Goal: Task Accomplishment & Management: Use online tool/utility

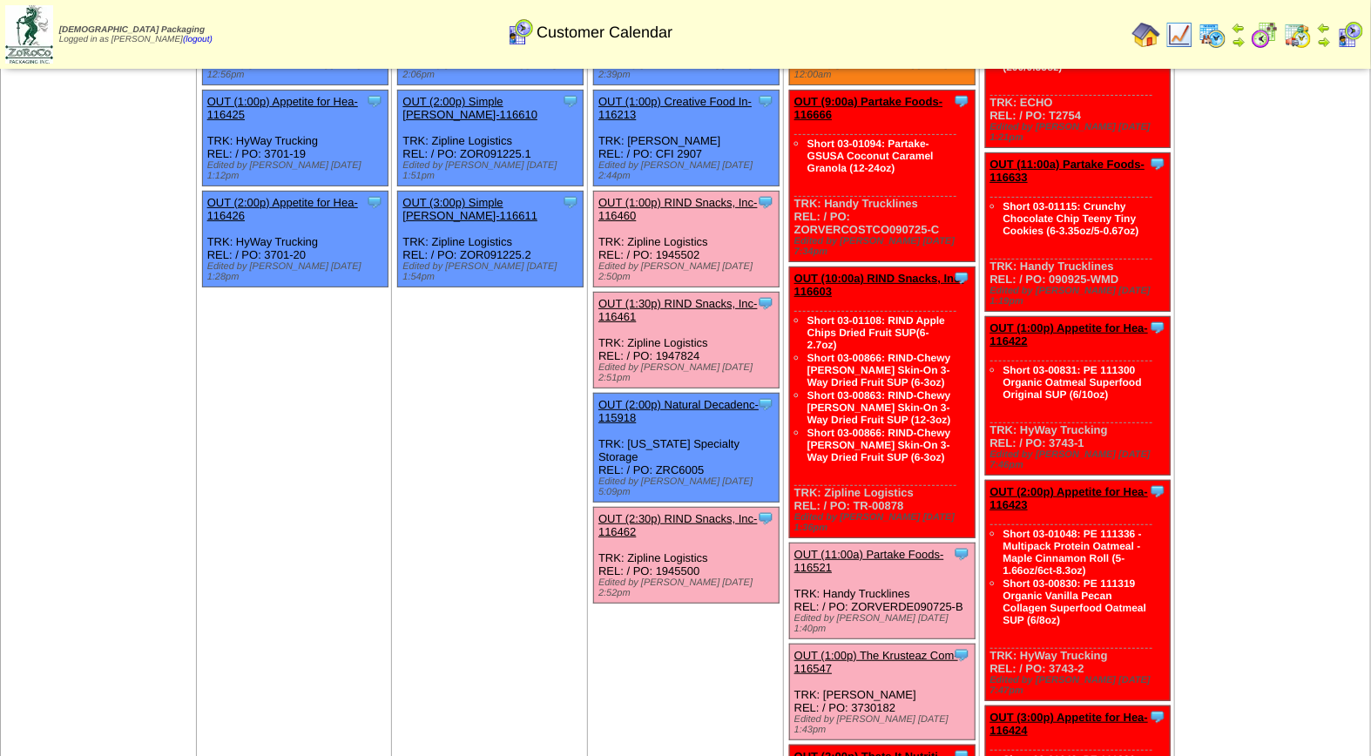
scroll to position [320, 0]
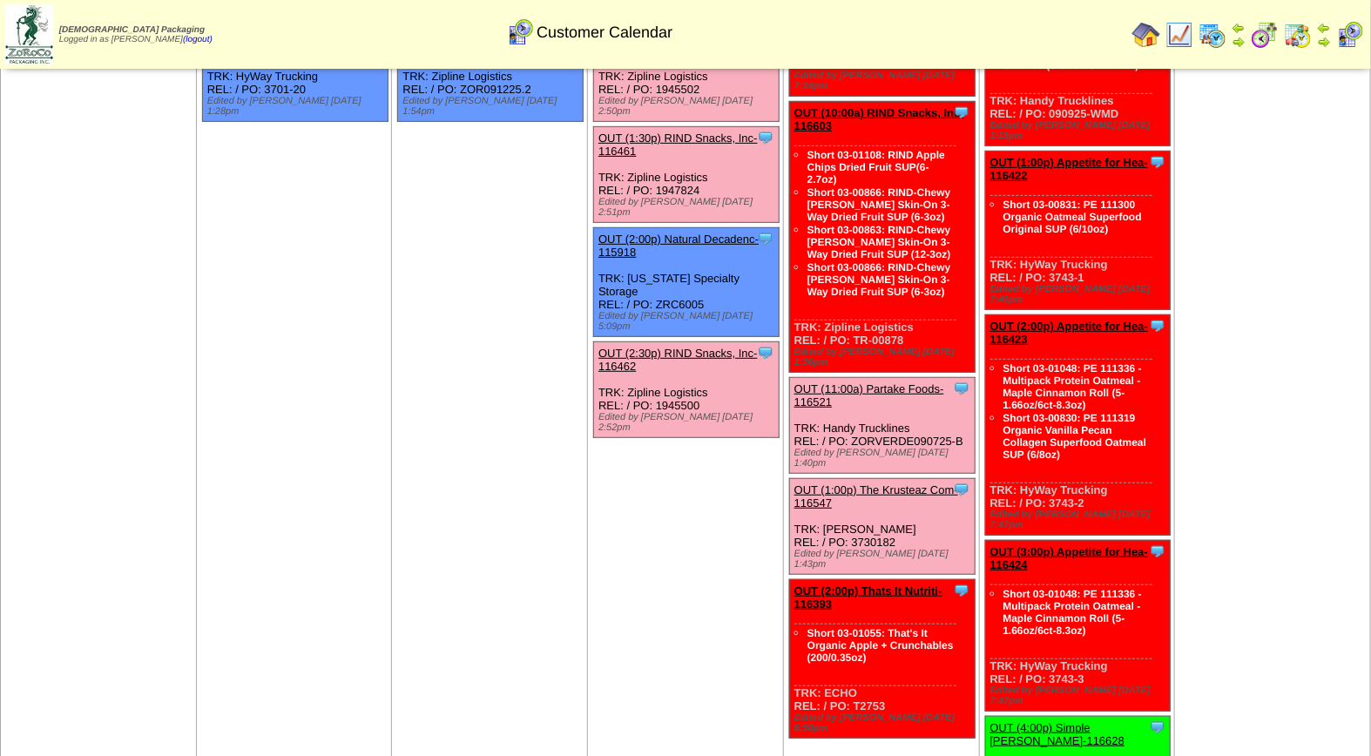
click at [868, 382] on link "OUT (11:00a) Partake Foods-116521" at bounding box center [869, 395] width 150 height 26
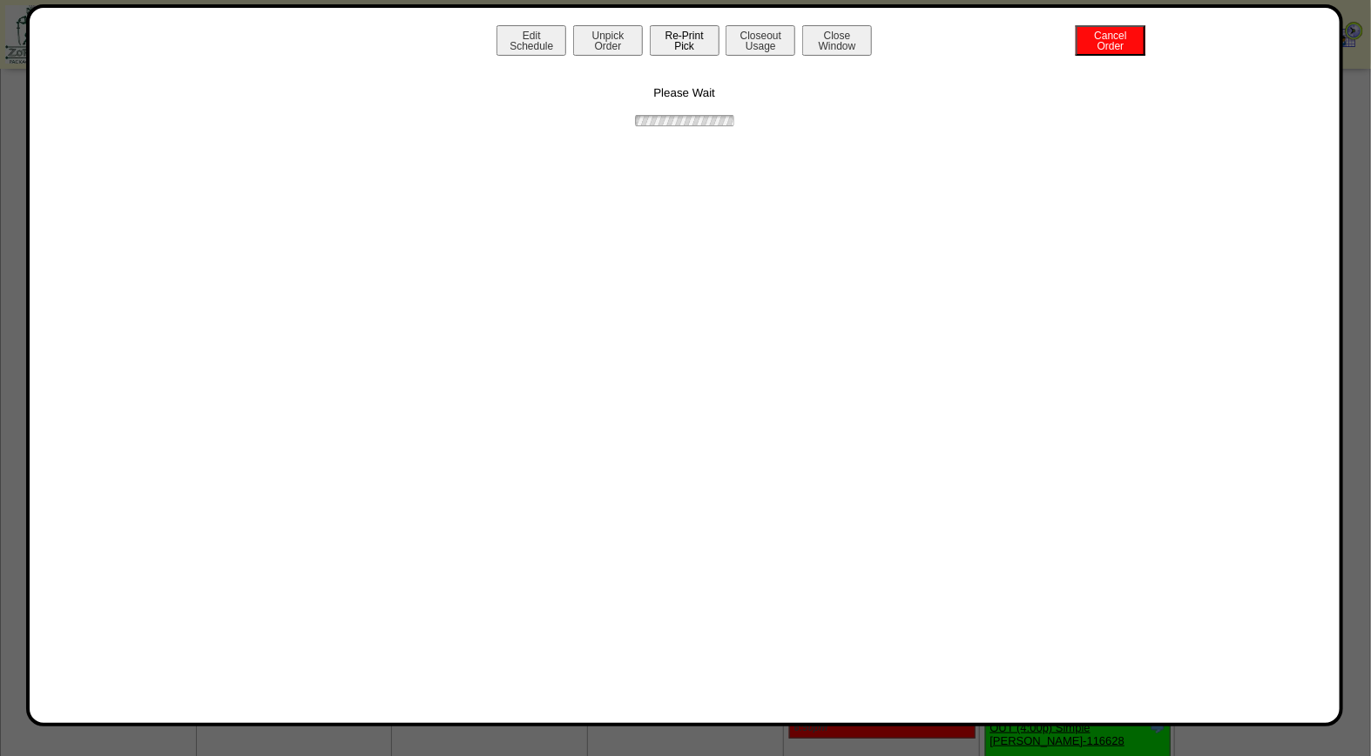
click at [690, 52] on button "Re-Print Pick" at bounding box center [685, 40] width 70 height 30
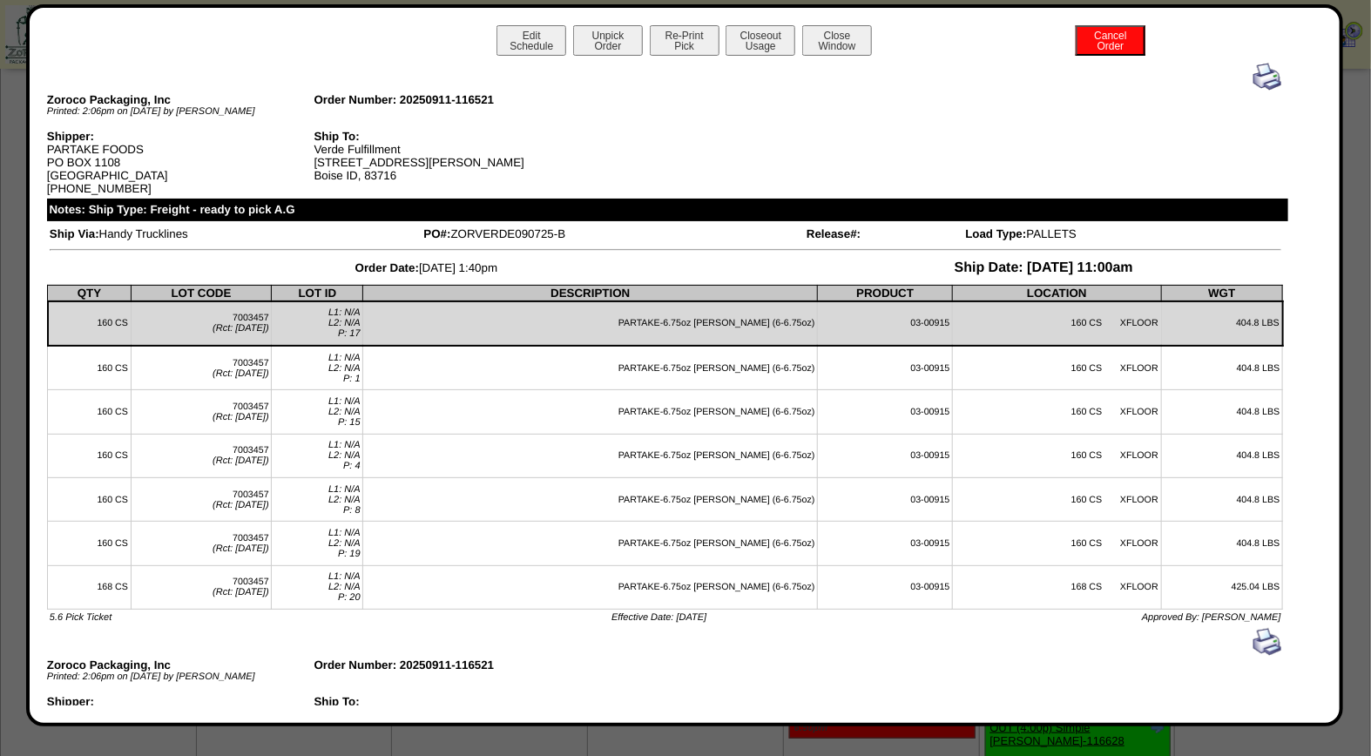
click at [1253, 64] on img at bounding box center [1267, 77] width 28 height 28
